Goal: Task Accomplishment & Management: Use online tool/utility

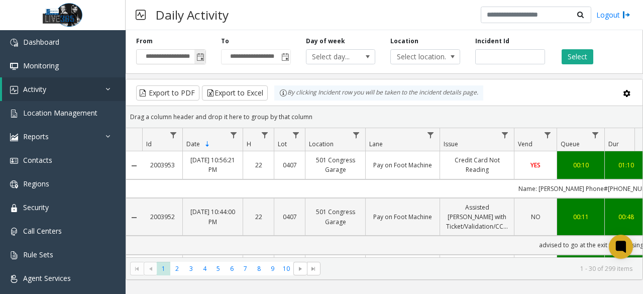
click at [205, 57] on span "Toggle popup" at bounding box center [200, 57] width 11 height 16
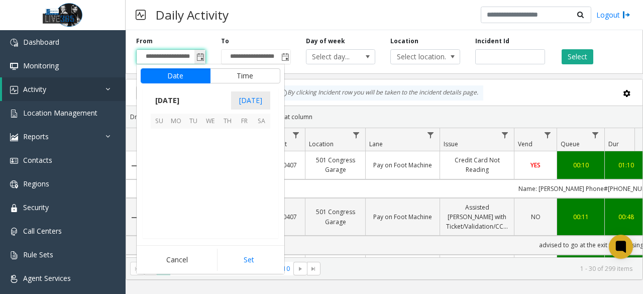
scroll to position [180260, 0]
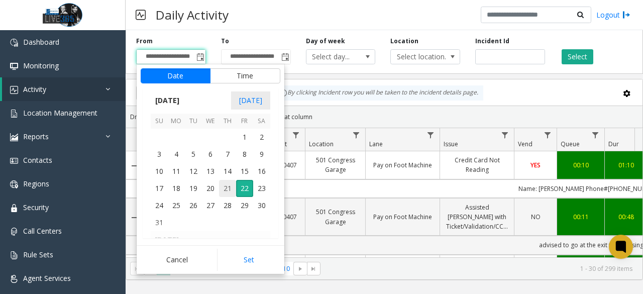
click at [227, 193] on span "21" at bounding box center [227, 188] width 17 height 17
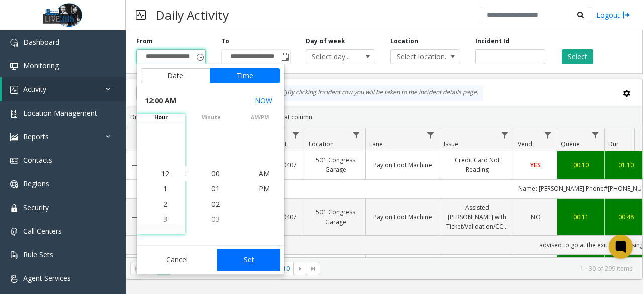
click at [240, 251] on button "Set" at bounding box center [248, 260] width 63 height 22
type input "**********"
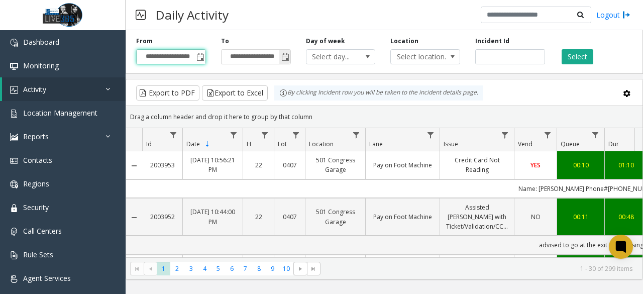
click at [287, 54] on span "Toggle popup" at bounding box center [285, 57] width 8 height 8
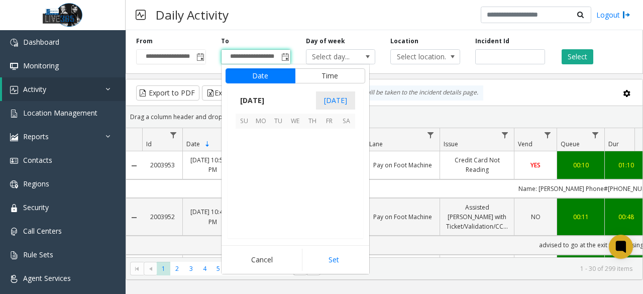
scroll to position [15, 0]
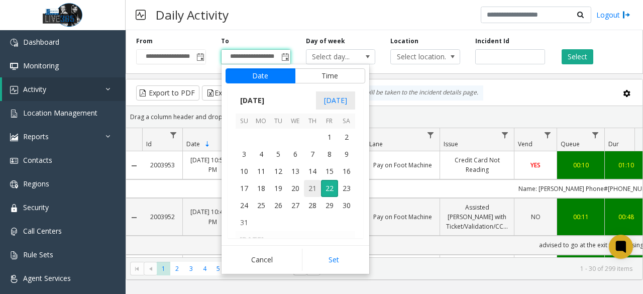
click at [316, 185] on span "21" at bounding box center [312, 188] width 17 height 17
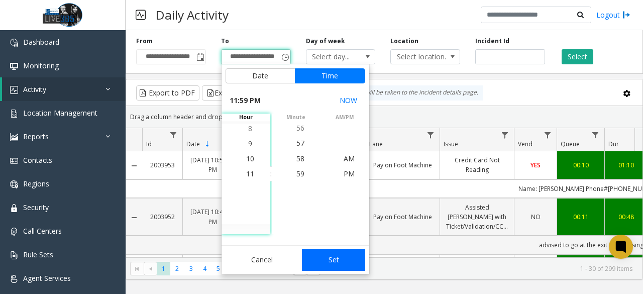
click at [332, 257] on button "Set" at bounding box center [333, 260] width 63 height 22
type input "**********"
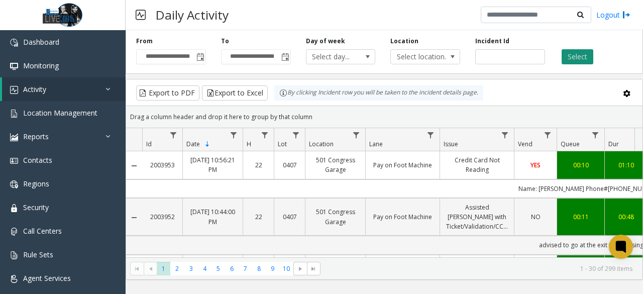
click at [581, 49] on button "Select" at bounding box center [578, 56] width 32 height 15
click at [573, 55] on button "Select" at bounding box center [578, 56] width 32 height 15
click at [247, 91] on button "Export to Excel" at bounding box center [235, 92] width 66 height 15
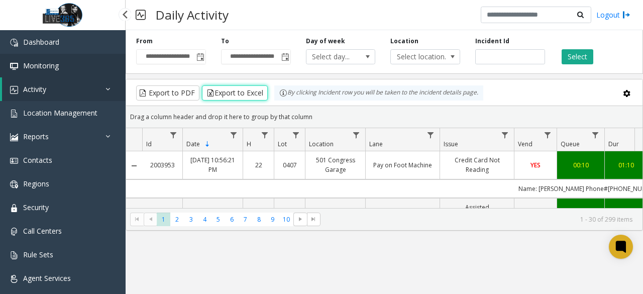
click at [72, 67] on link "Monitoring" at bounding box center [63, 66] width 126 height 24
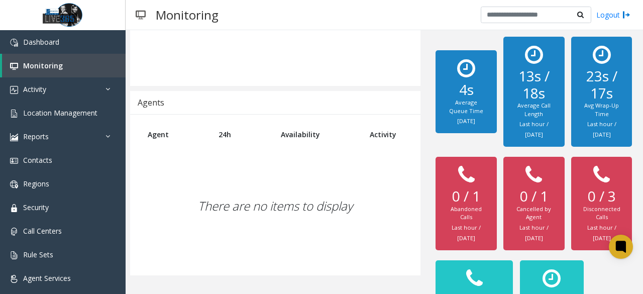
scroll to position [352, 0]
